Goal: Task Accomplishment & Management: Manage account settings

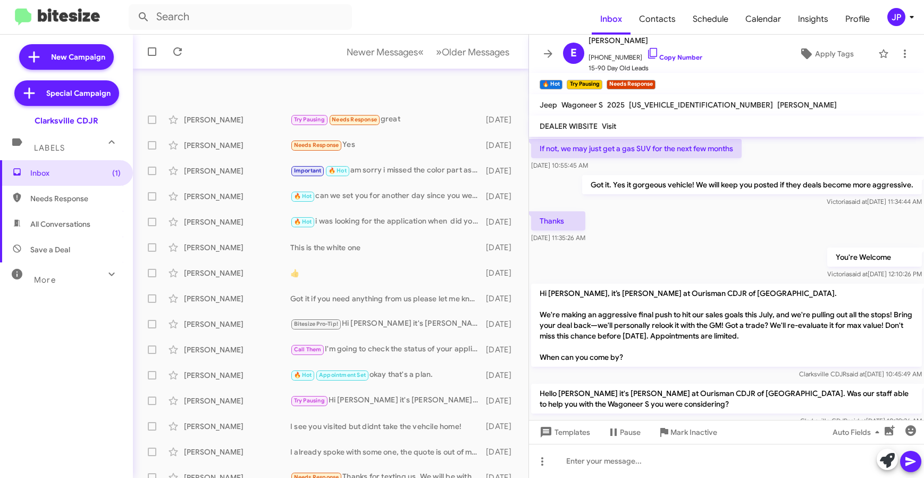
scroll to position [855, 0]
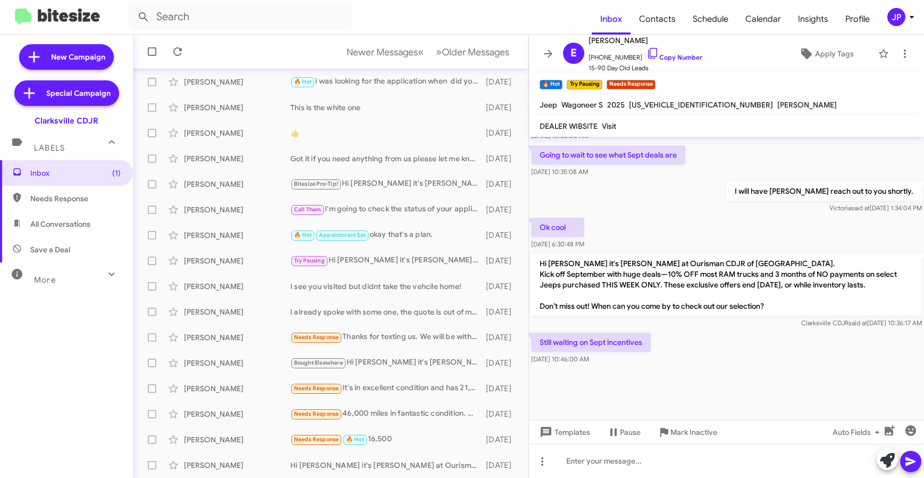
click at [53, 275] on span "More" at bounding box center [45, 280] width 22 height 10
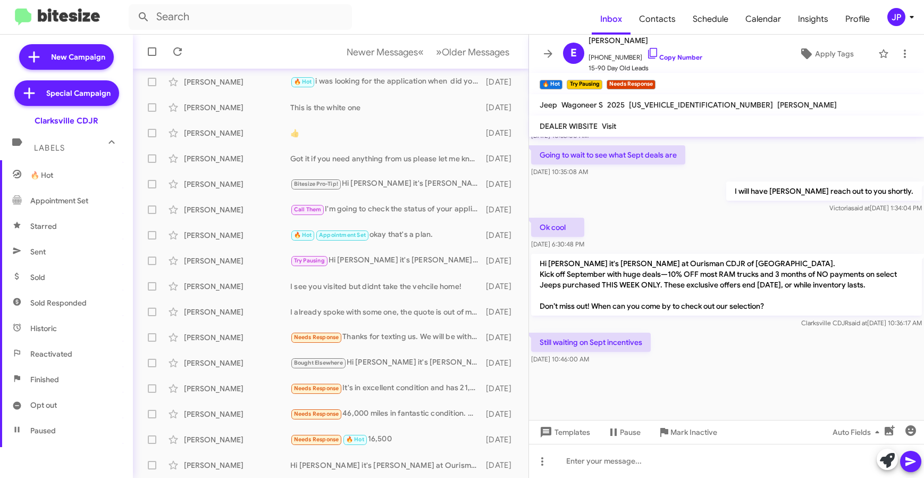
scroll to position [195, 0]
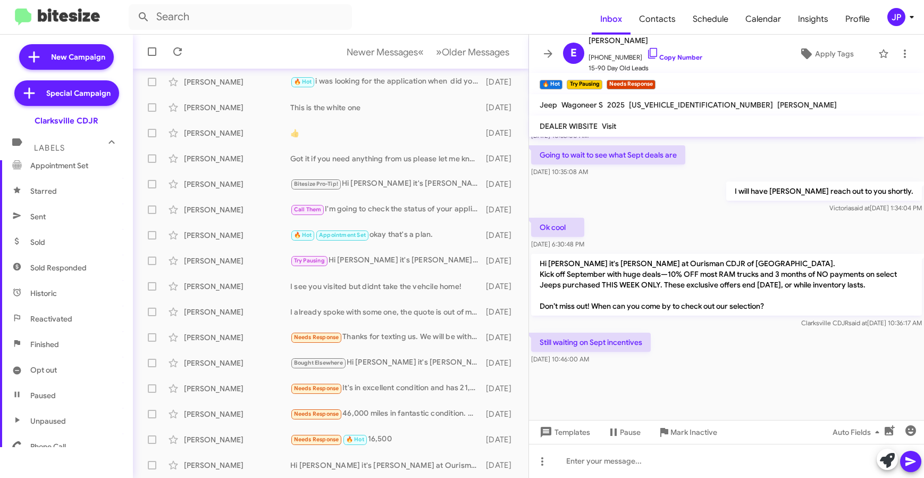
click at [83, 275] on span "Sold Responded" at bounding box center [66, 268] width 133 height 26
type input "in:sold-verified"
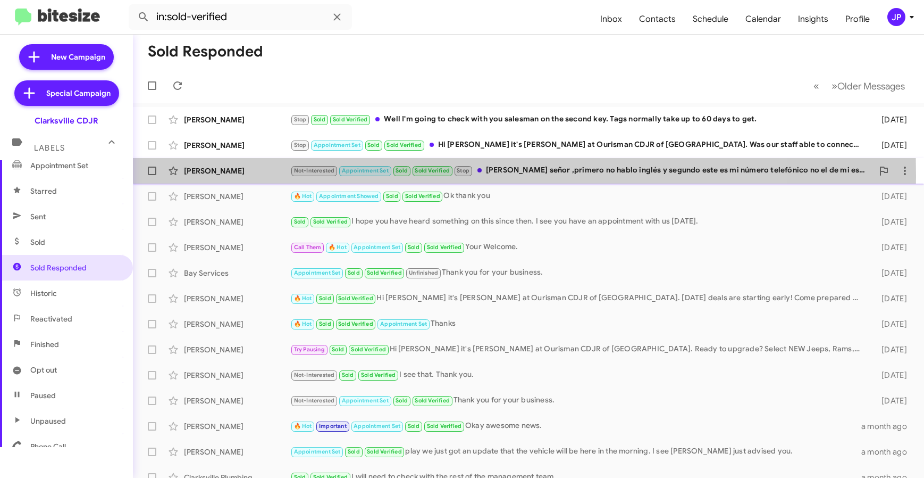
click at [244, 175] on div "[PERSON_NAME]" at bounding box center [237, 170] width 106 height 11
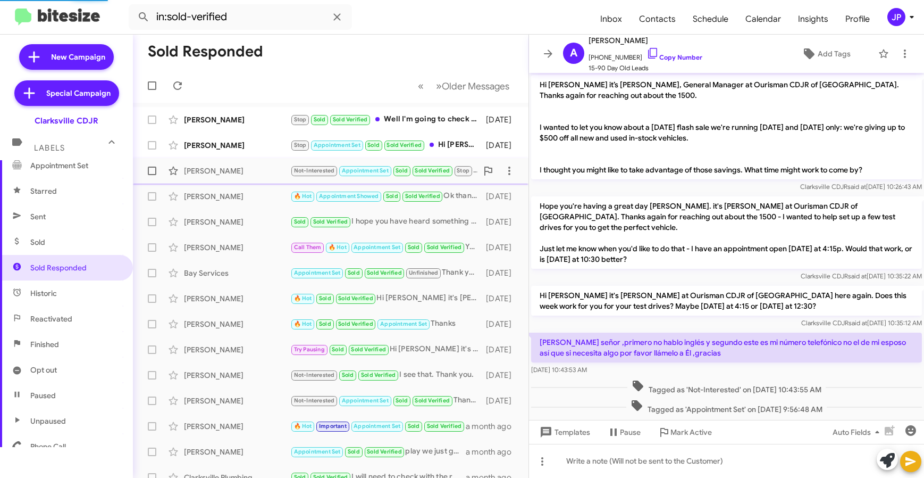
scroll to position [69, 0]
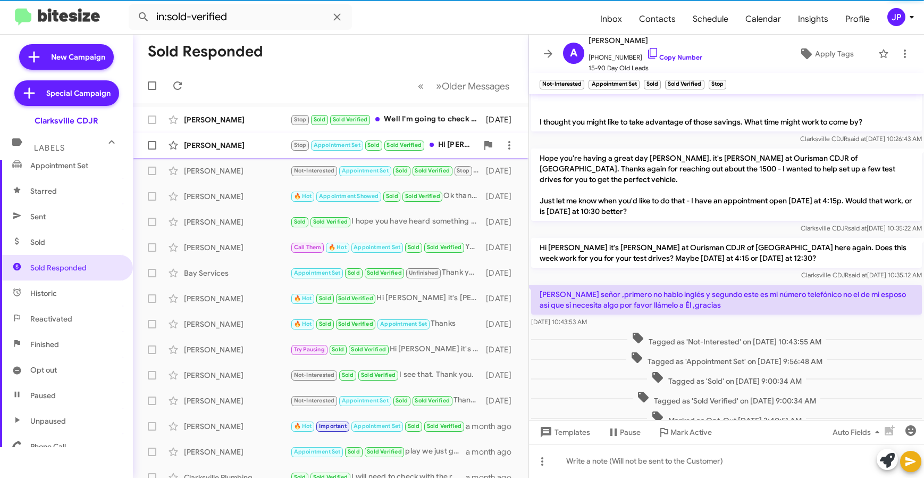
click at [240, 152] on div "[PERSON_NAME] Stop Appointment Set Sold Sold Verified Hi [PERSON_NAME] it's [PE…" at bounding box center [330, 145] width 379 height 21
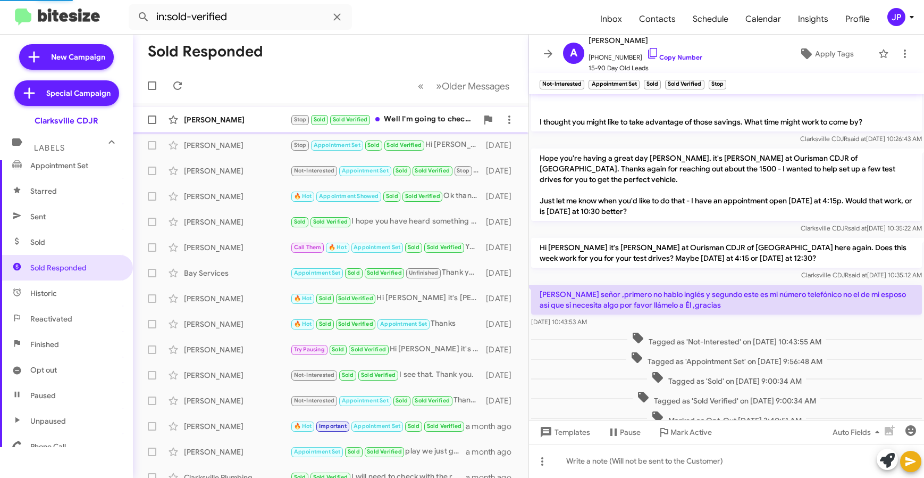
scroll to position [78, 0]
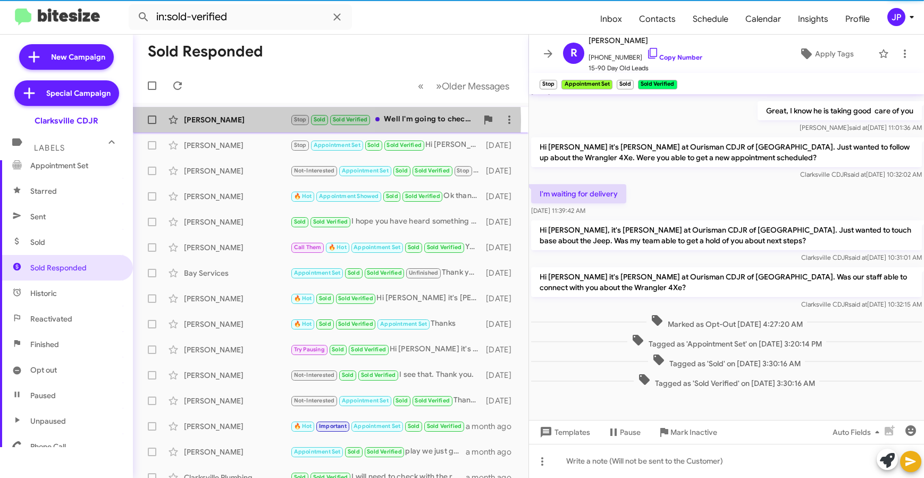
click at [245, 122] on div "[PERSON_NAME]" at bounding box center [237, 119] width 106 height 11
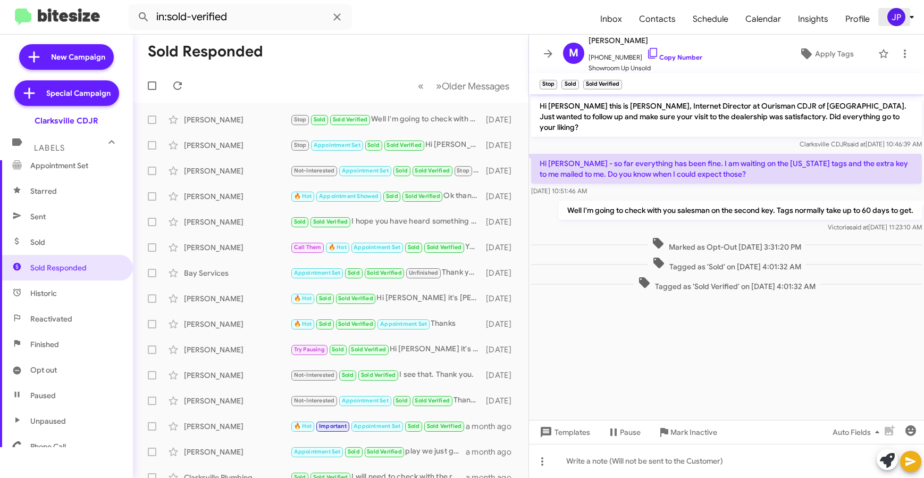
click at [883, 16] on button "JP" at bounding box center [896, 17] width 34 height 18
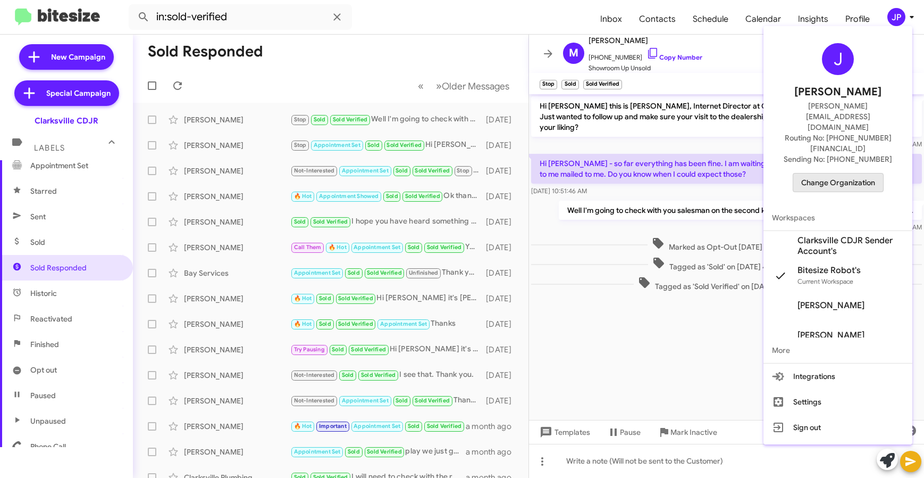
click at [864, 173] on span "Change Organization" at bounding box center [838, 182] width 74 height 18
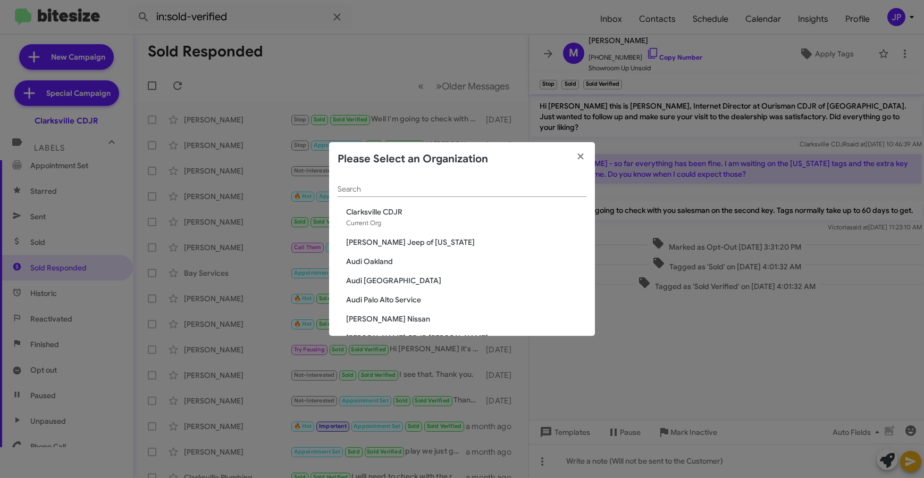
click at [480, 177] on div "Search" at bounding box center [462, 186] width 249 height 21
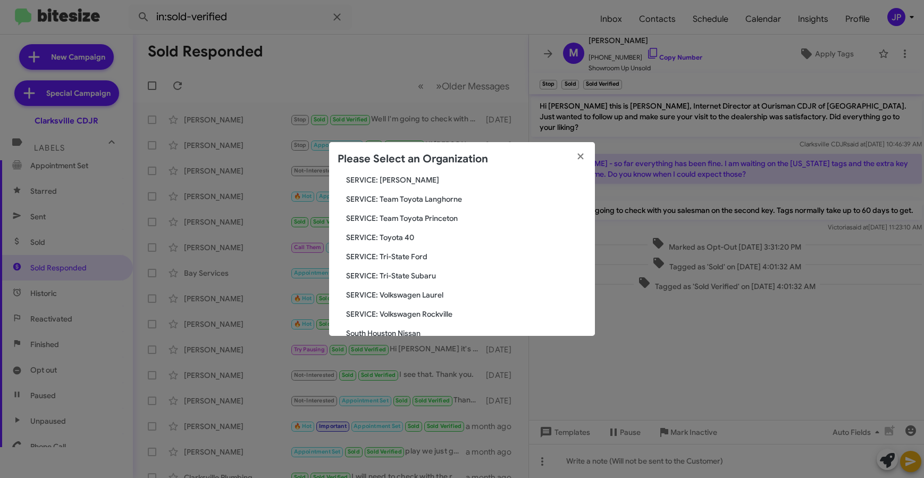
scroll to position [1958, 0]
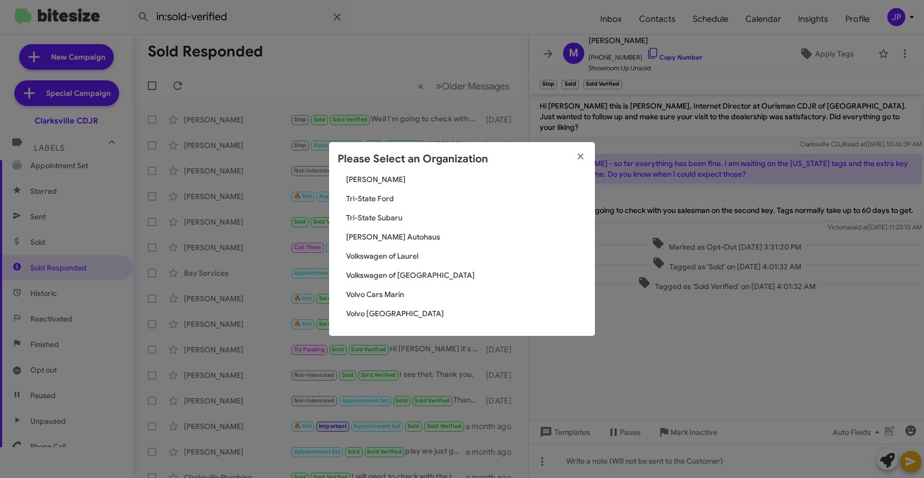
click at [396, 214] on span "Tri-State Subaru" at bounding box center [466, 217] width 240 height 11
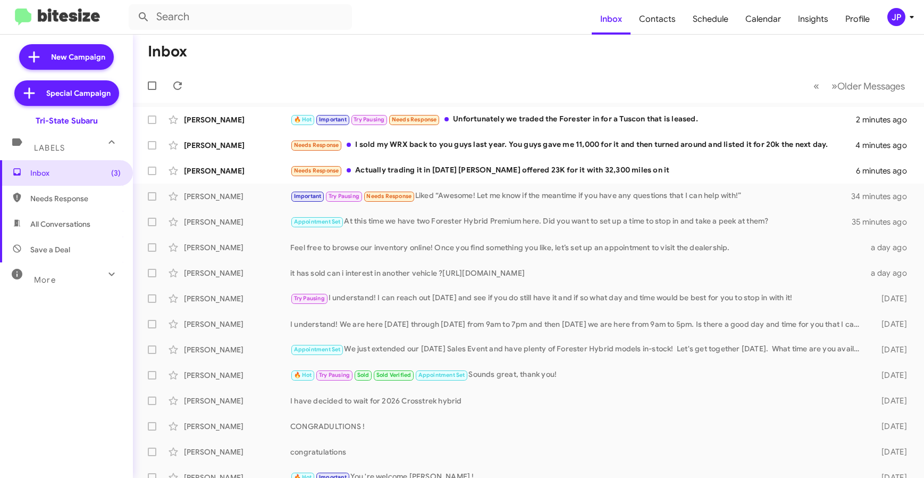
click at [82, 273] on div "More" at bounding box center [56, 275] width 95 height 20
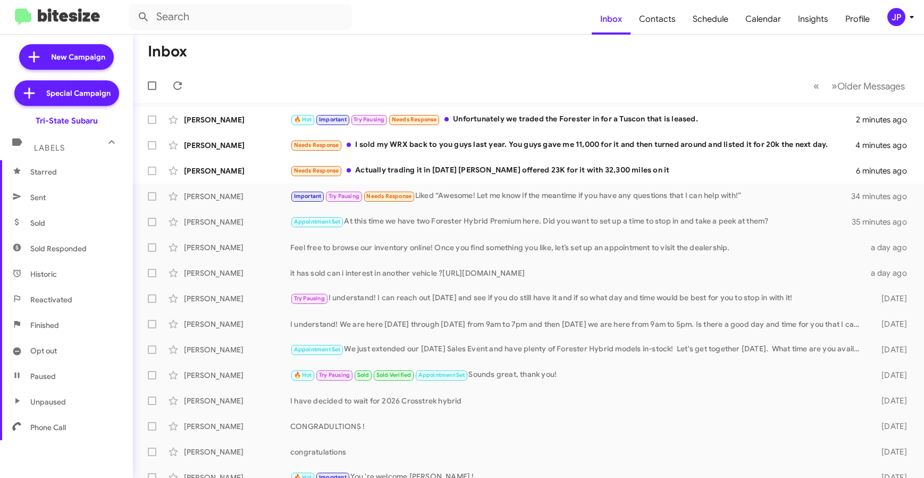
scroll to position [215, 0]
click at [82, 253] on span "Sold Responded" at bounding box center [66, 247] width 133 height 26
type input "in:sold-verified"
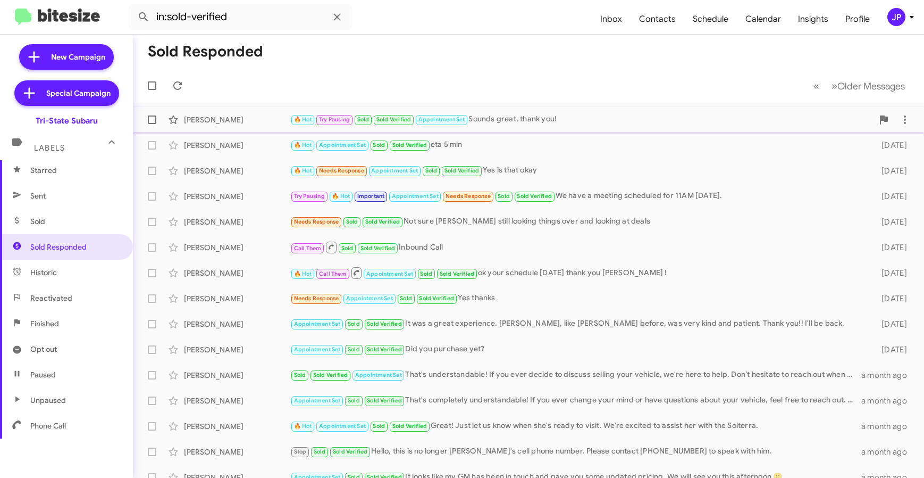
click at [593, 128] on div "Elizabeth Darby 🔥 Hot Try Pausing Sold Sold Verified Appointment Set Sounds gre…" at bounding box center [528, 119] width 774 height 21
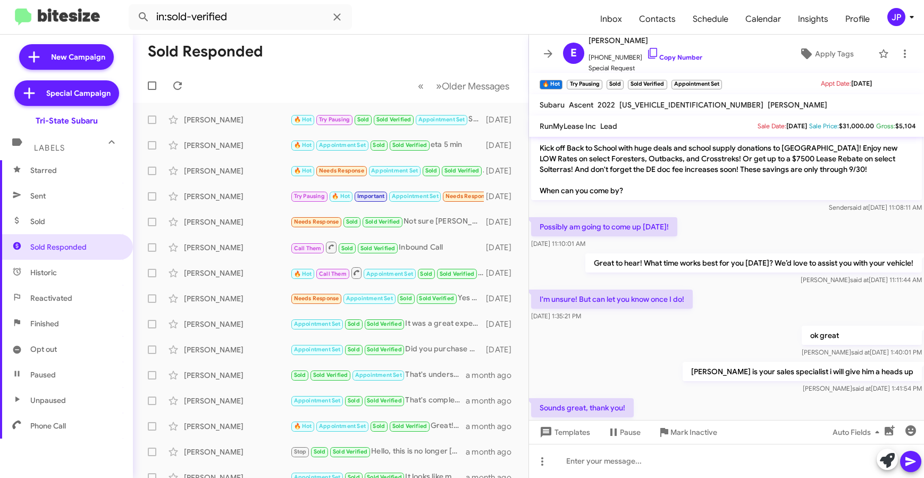
scroll to position [264, 0]
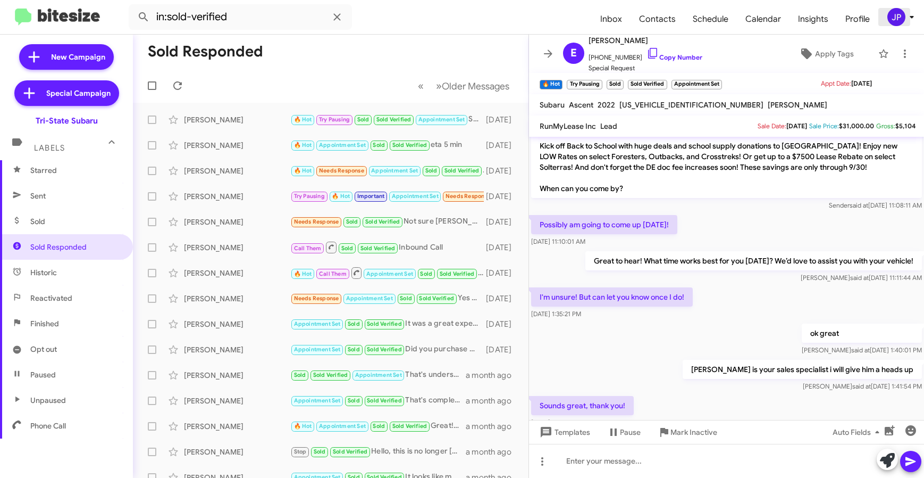
click at [906, 21] on icon at bounding box center [912, 17] width 13 height 13
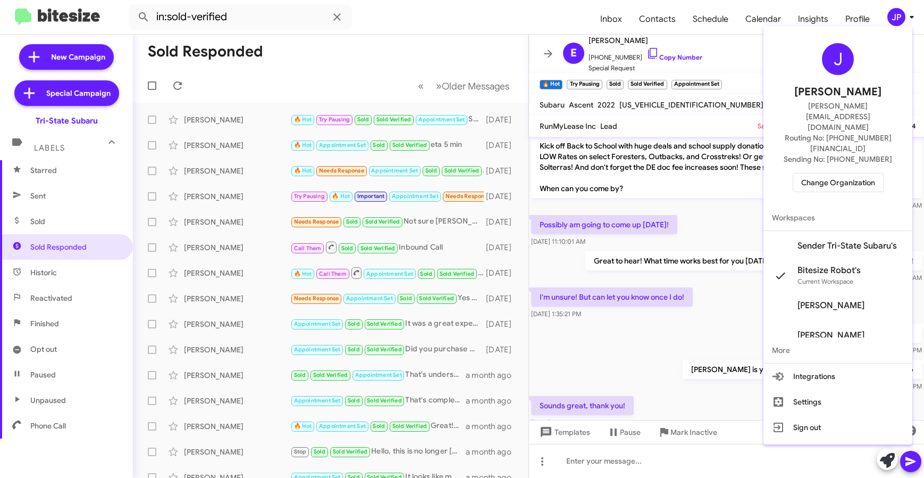
click at [833, 173] on span "Change Organization" at bounding box center [838, 182] width 74 height 18
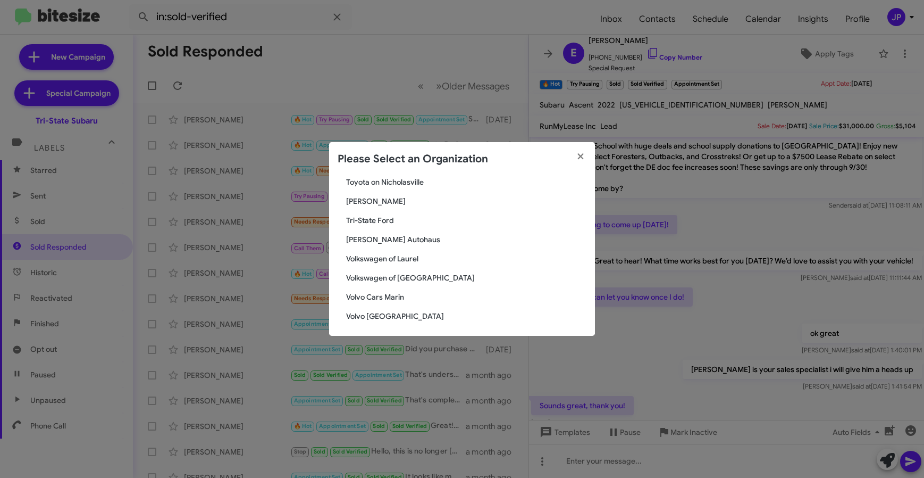
scroll to position [1958, 0]
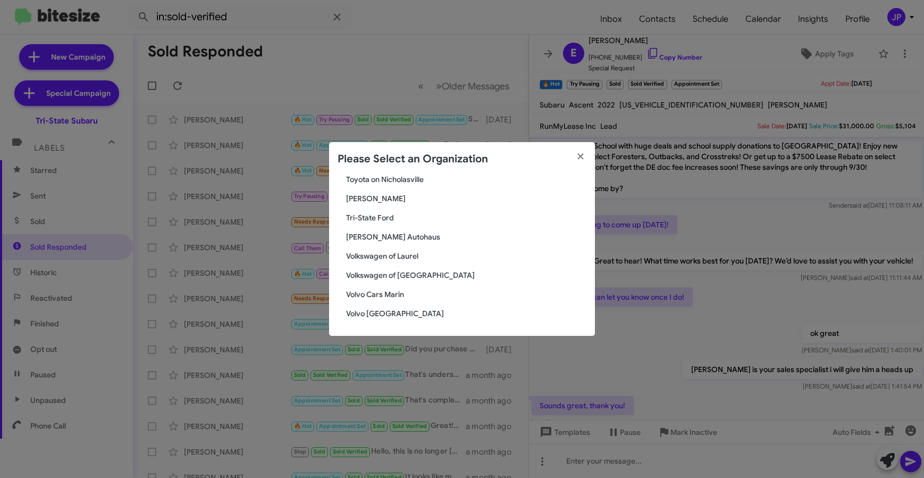
click at [405, 253] on span "Volkswagen of Laurel" at bounding box center [466, 255] width 240 height 11
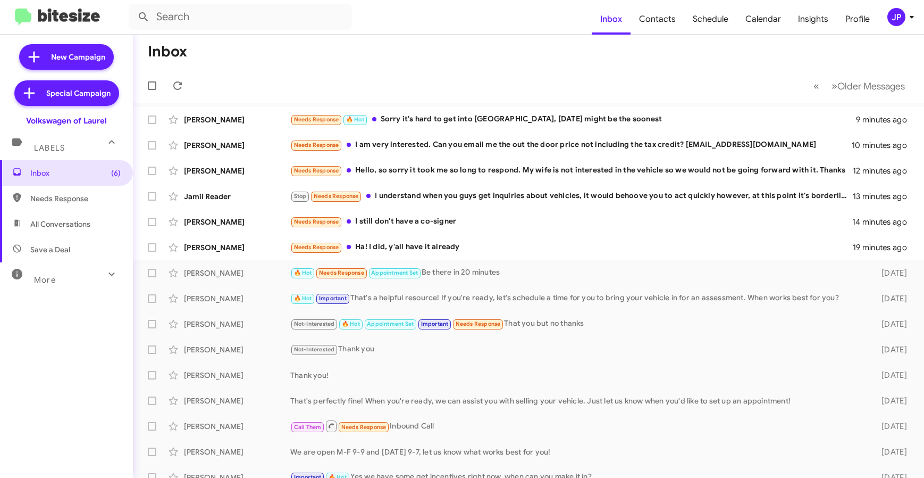
click at [73, 281] on div "More" at bounding box center [56, 275] width 95 height 20
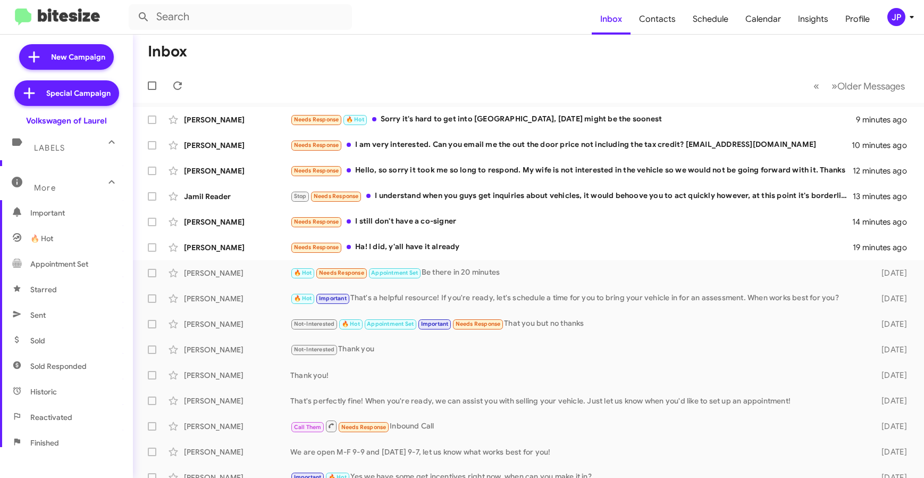
scroll to position [215, 0]
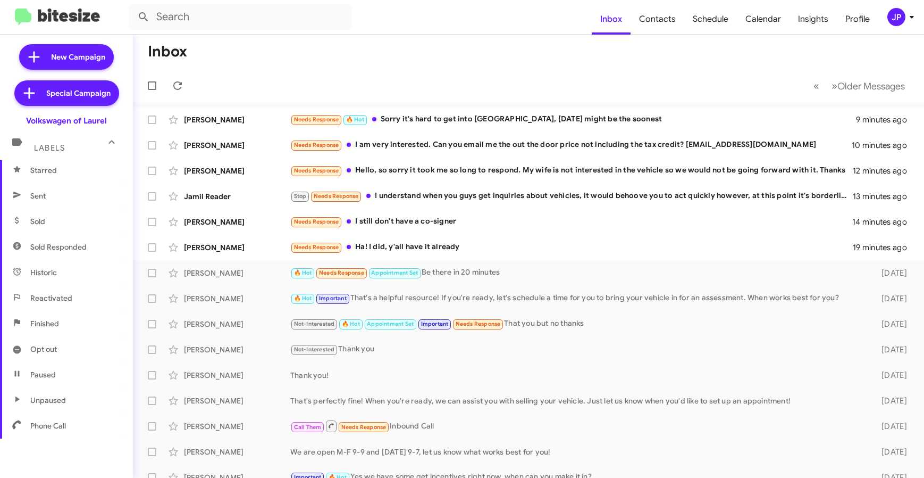
click at [91, 249] on span "Sold Responded" at bounding box center [66, 247] width 133 height 26
type input "in:sold-verified"
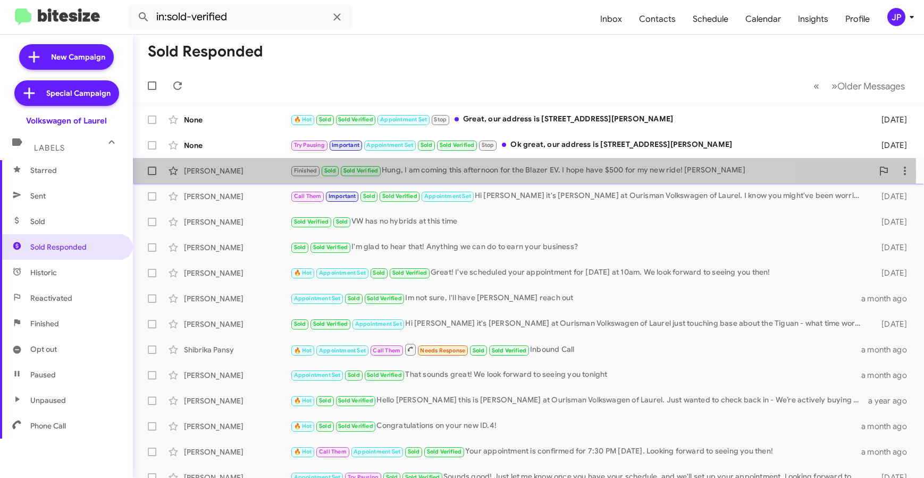
click at [249, 172] on div "Tony Diana" at bounding box center [237, 170] width 106 height 11
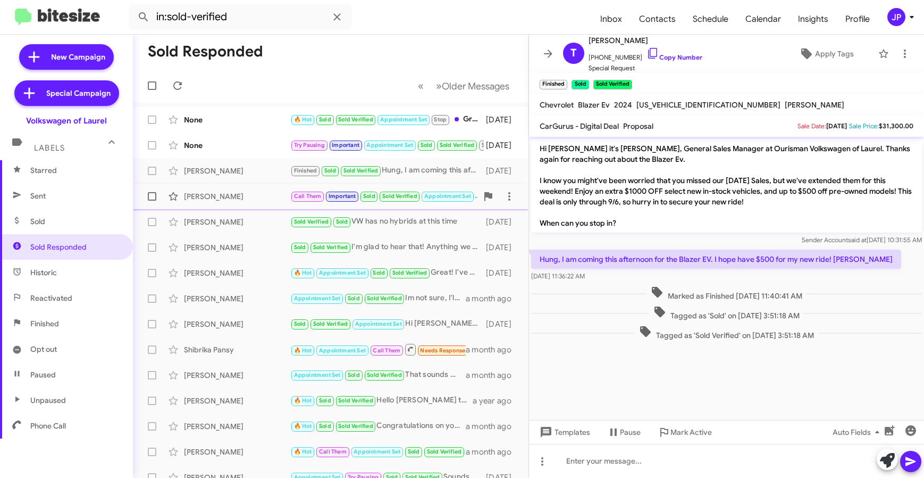
click at [220, 206] on div "Jason Roe Call Them Important Sold Sold Verified Appointment Set Hi Jason it's …" at bounding box center [330, 196] width 379 height 21
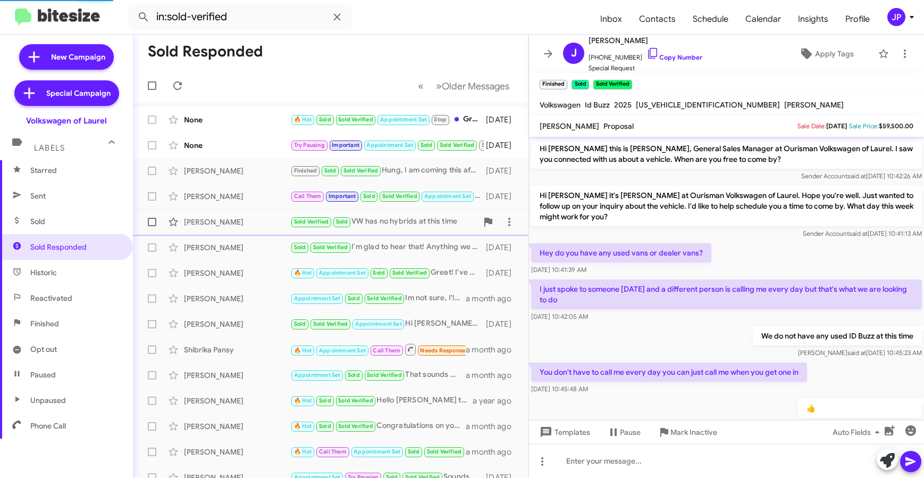
scroll to position [480, 0]
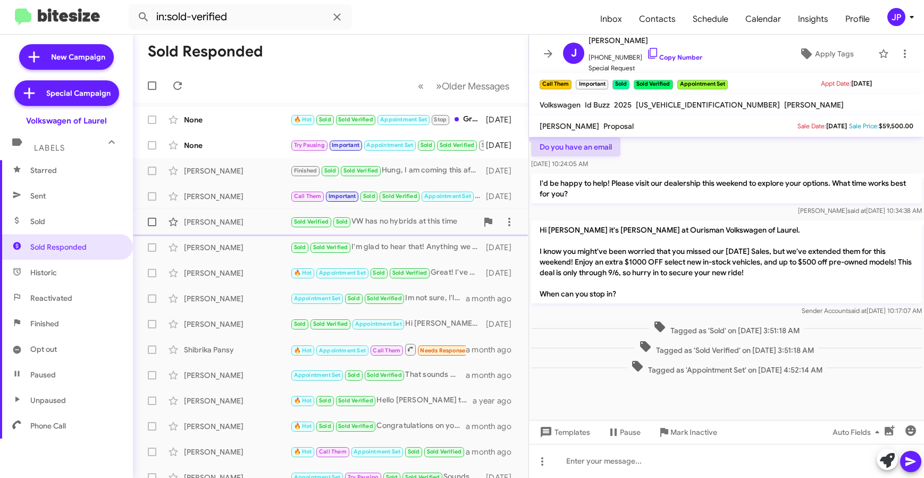
click at [216, 232] on div "Bruce Romenesko Sold Verified Sold VW has no hybrids at this time 11 days ago" at bounding box center [330, 221] width 379 height 21
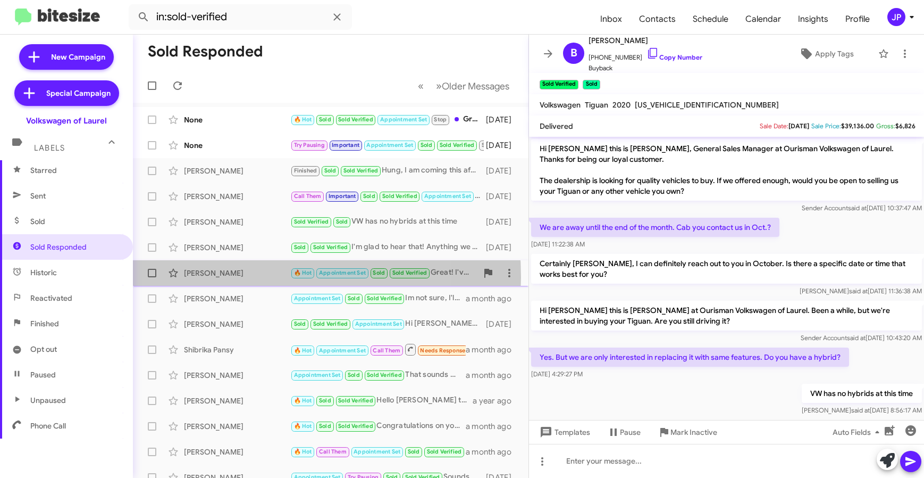
click at [216, 277] on div "Edward Tamba" at bounding box center [237, 273] width 106 height 11
